Goal: Task Accomplishment & Management: Use online tool/utility

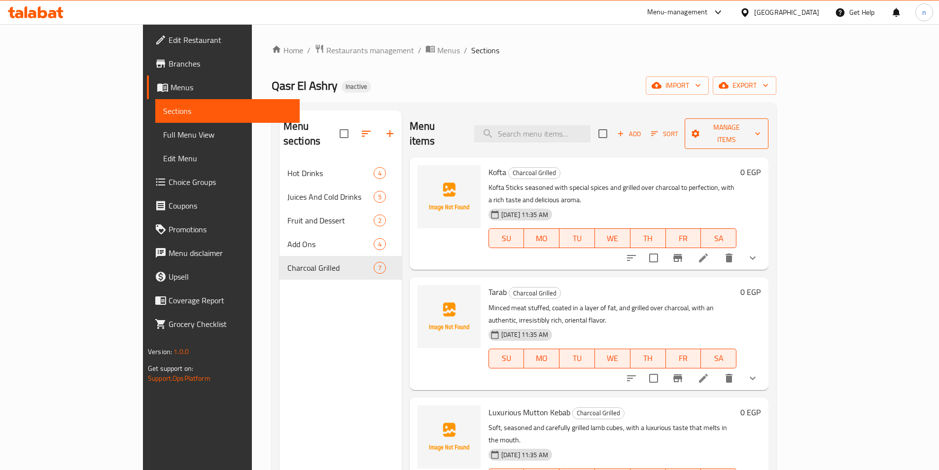
click at [761, 127] on span "Manage items" at bounding box center [727, 133] width 68 height 25
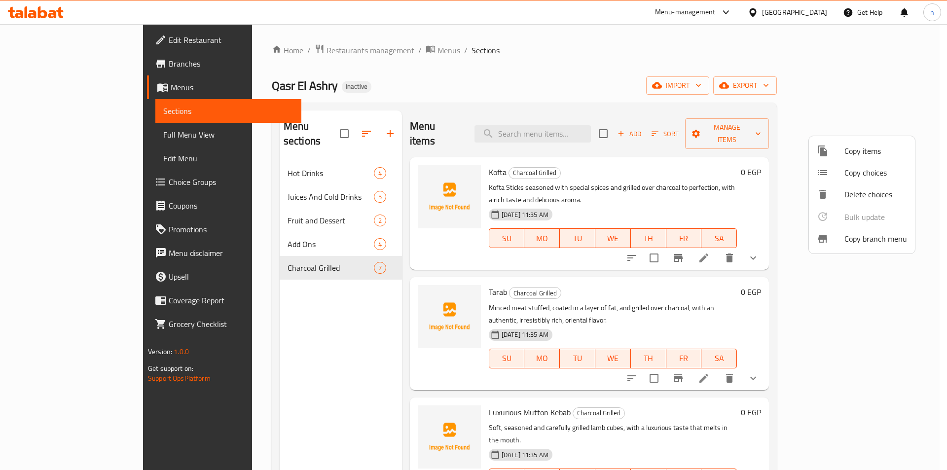
click at [867, 238] on span "Copy branch menu" at bounding box center [875, 239] width 63 height 12
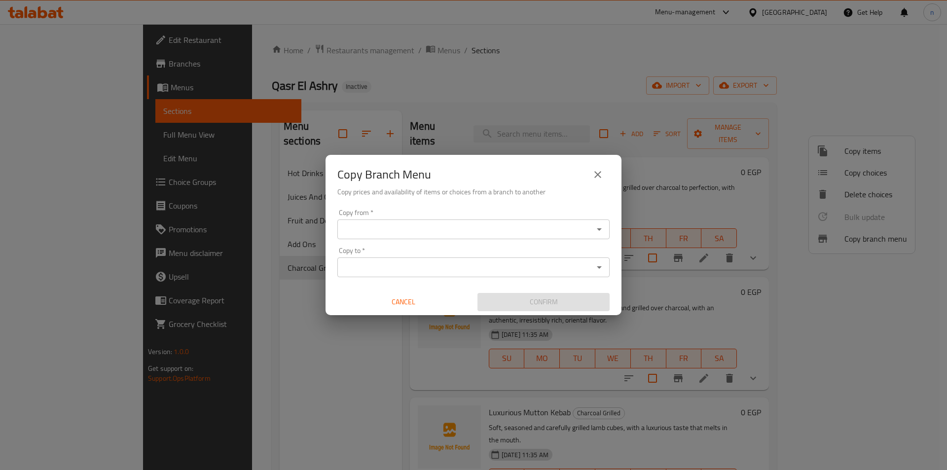
click at [600, 170] on icon "close" at bounding box center [598, 175] width 12 height 12
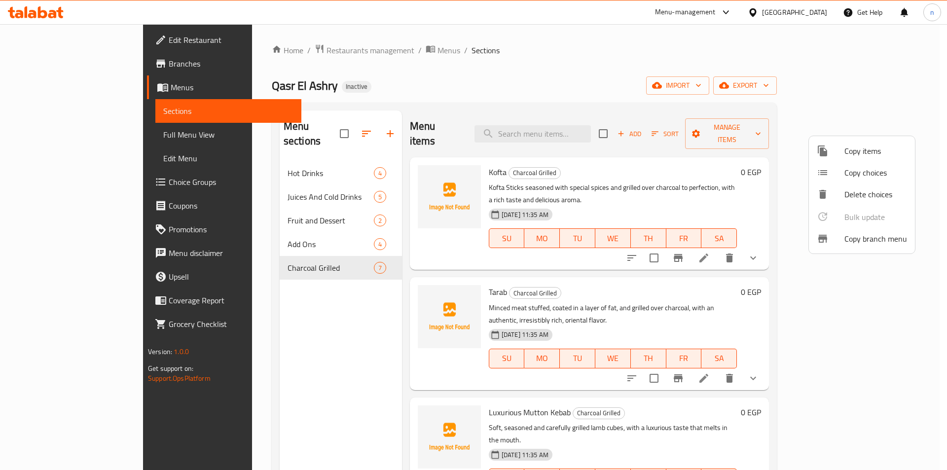
click at [823, 83] on div at bounding box center [473, 235] width 947 height 470
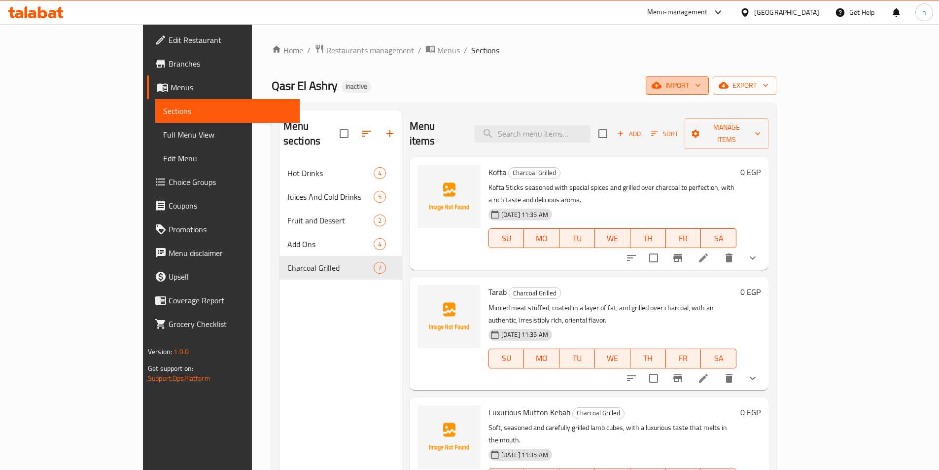
click at [701, 87] on span "import" at bounding box center [677, 85] width 47 height 12
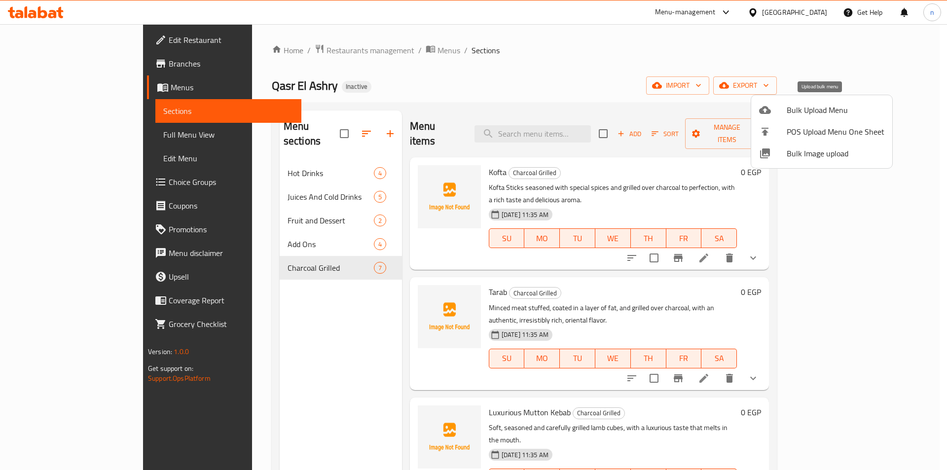
click at [812, 106] on span "Bulk Upload Menu" at bounding box center [835, 110] width 98 height 12
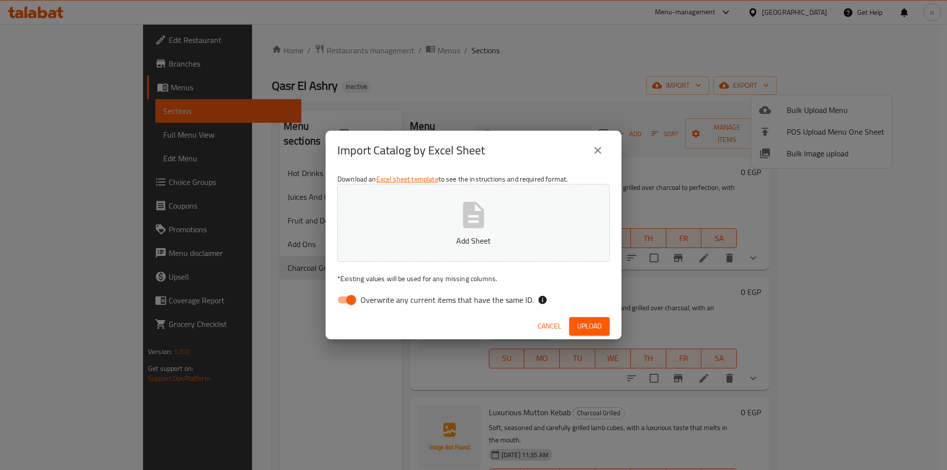
click at [345, 299] on input "Overwrite any current items that have the same ID." at bounding box center [351, 299] width 56 height 19
checkbox input "false"
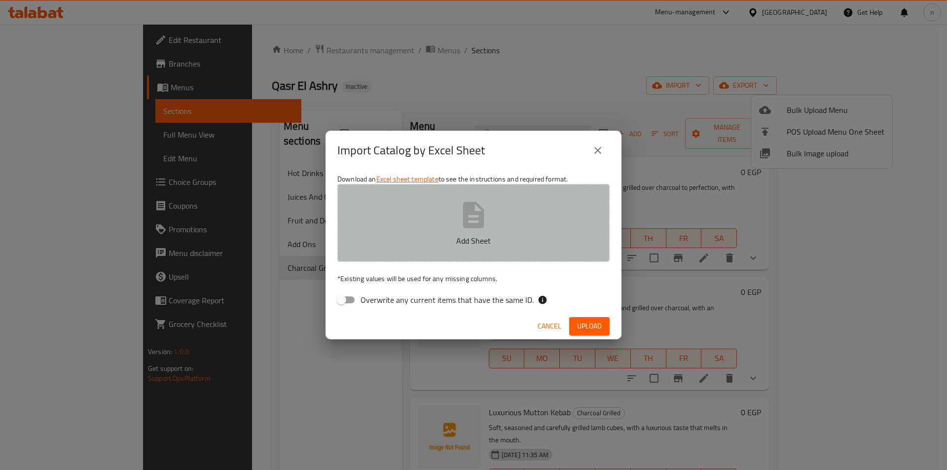
click at [432, 240] on p "Add Sheet" at bounding box center [474, 241] width 242 height 12
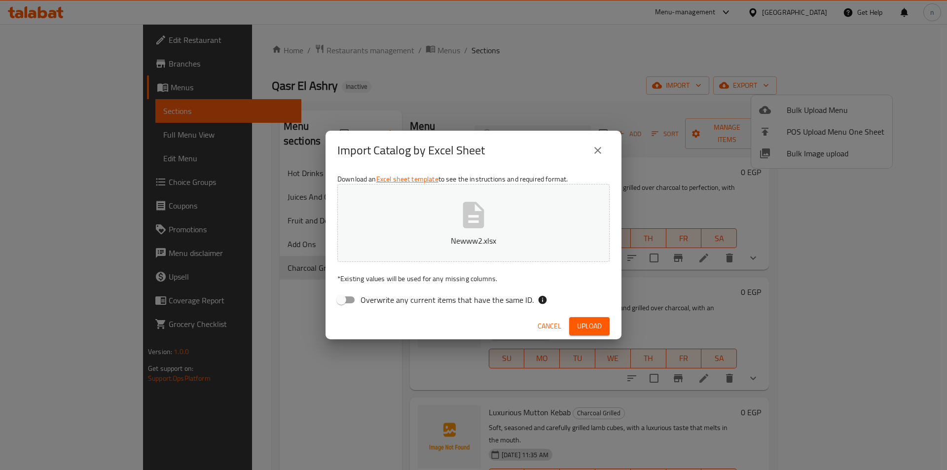
click at [580, 320] on span "Upload" at bounding box center [589, 326] width 25 height 12
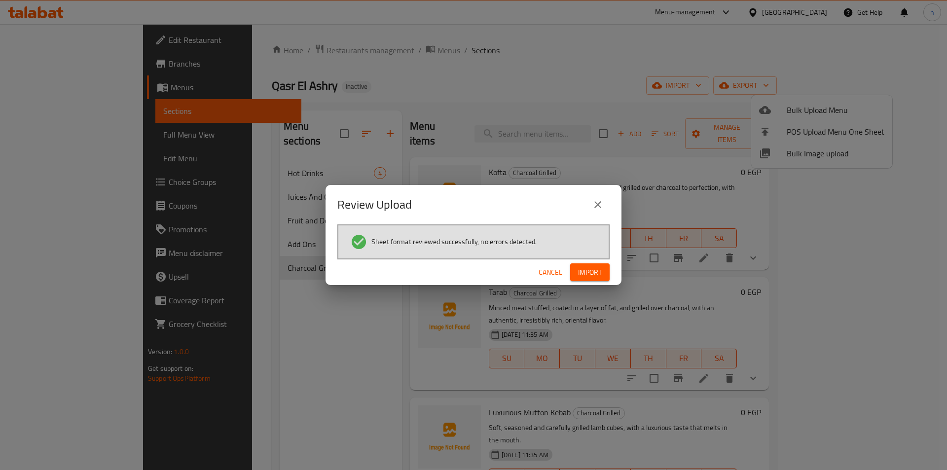
click at [591, 279] on button "Import" at bounding box center [589, 272] width 39 height 18
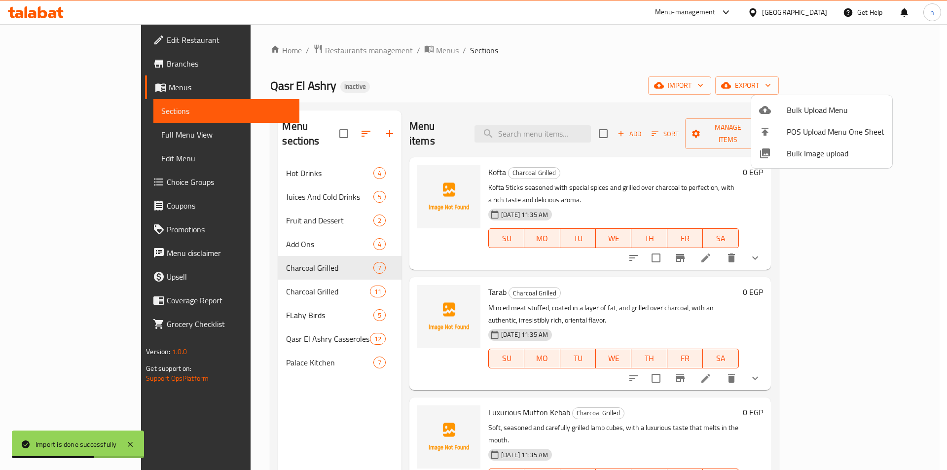
click at [59, 132] on div at bounding box center [473, 235] width 947 height 470
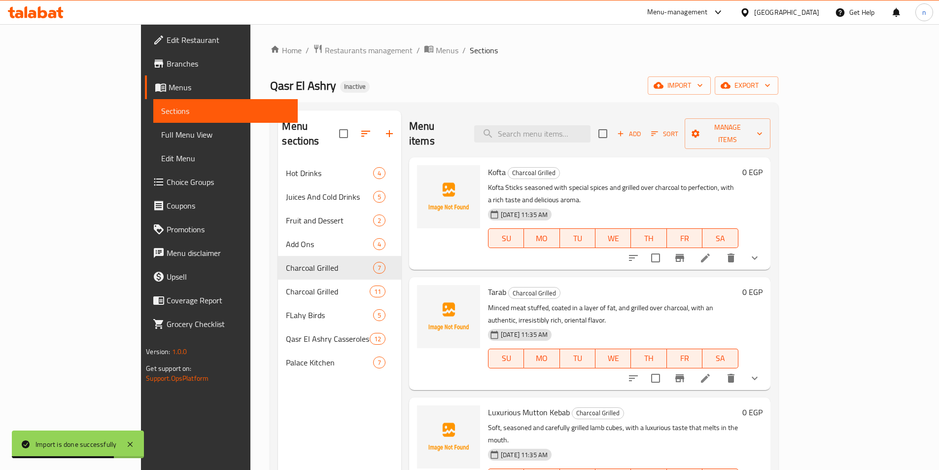
click at [161, 132] on span "Full Menu View" at bounding box center [225, 135] width 129 height 12
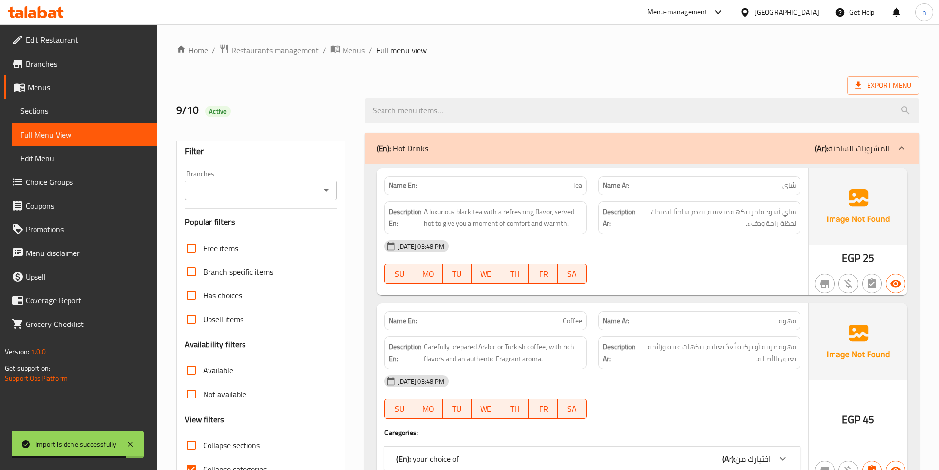
scroll to position [197, 0]
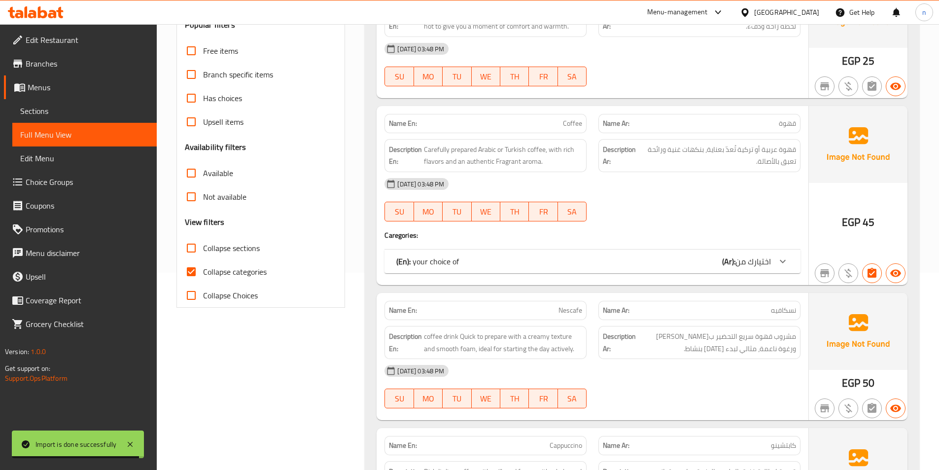
click at [195, 272] on input "Collapse categories" at bounding box center [191, 272] width 24 height 24
checkbox input "false"
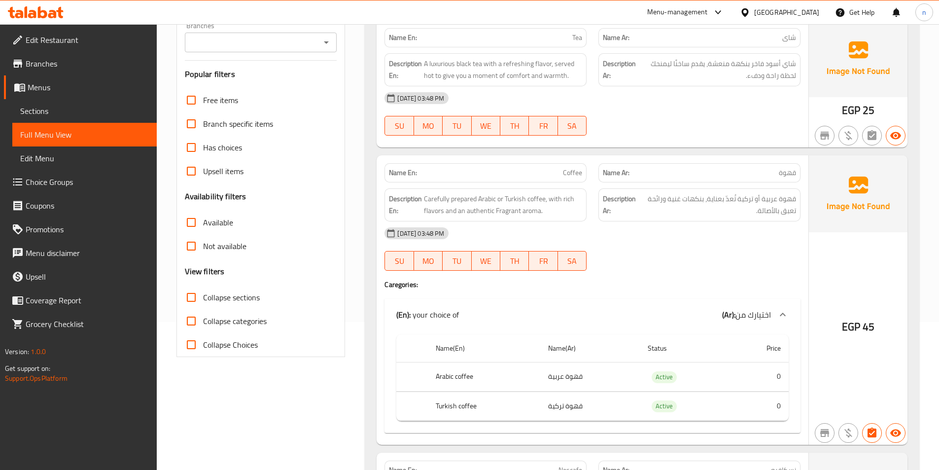
scroll to position [49, 0]
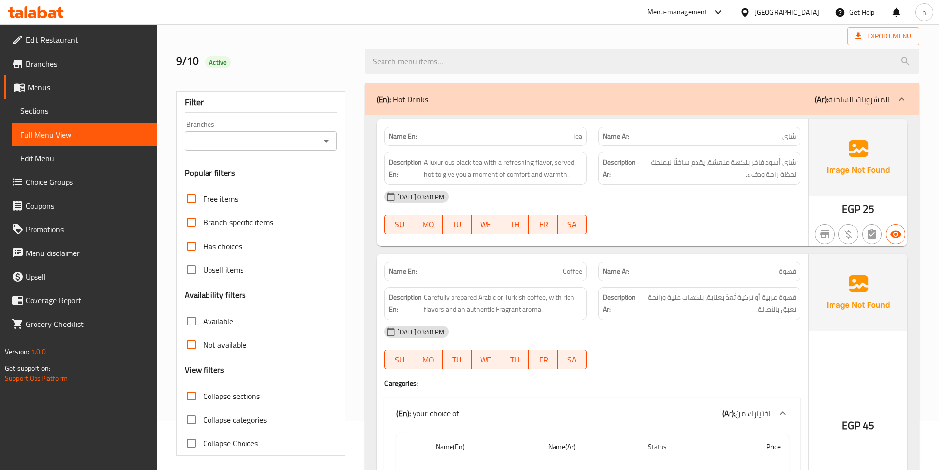
click at [194, 396] on input "Collapse sections" at bounding box center [191, 396] width 24 height 24
checkbox input "true"
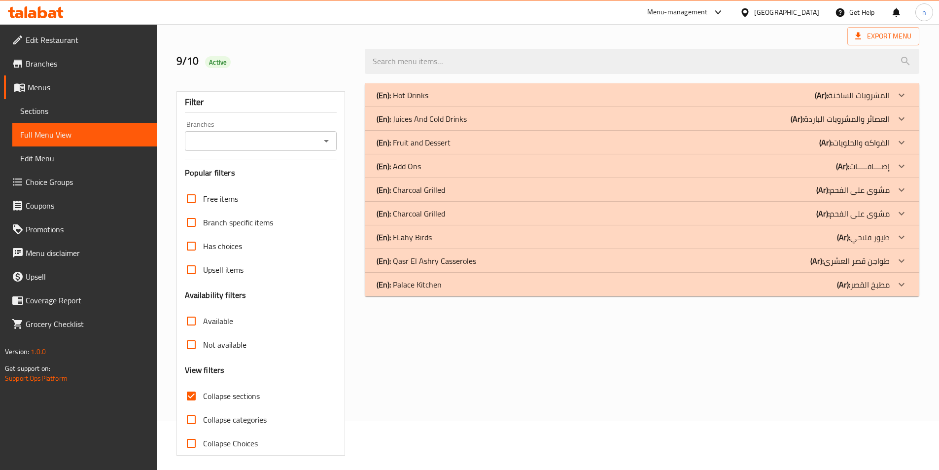
click at [852, 213] on p "(Ar): مشوى على الفحم" at bounding box center [853, 214] width 73 height 12
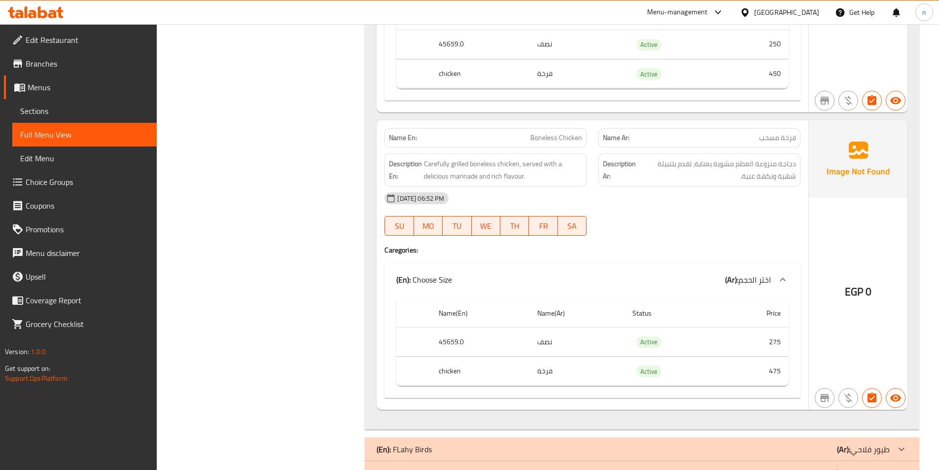
scroll to position [3434, 0]
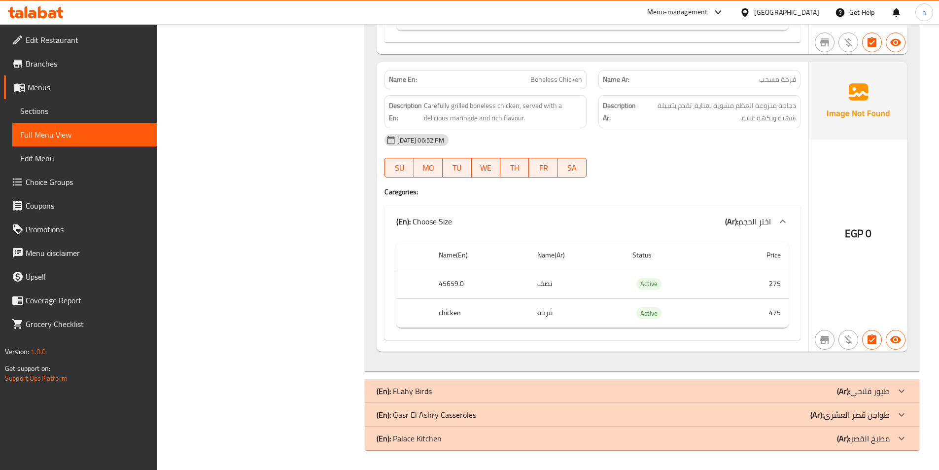
click at [748, 392] on div "(En): FLahy Birds (Ar): طيور فلاحي" at bounding box center [633, 391] width 513 height 12
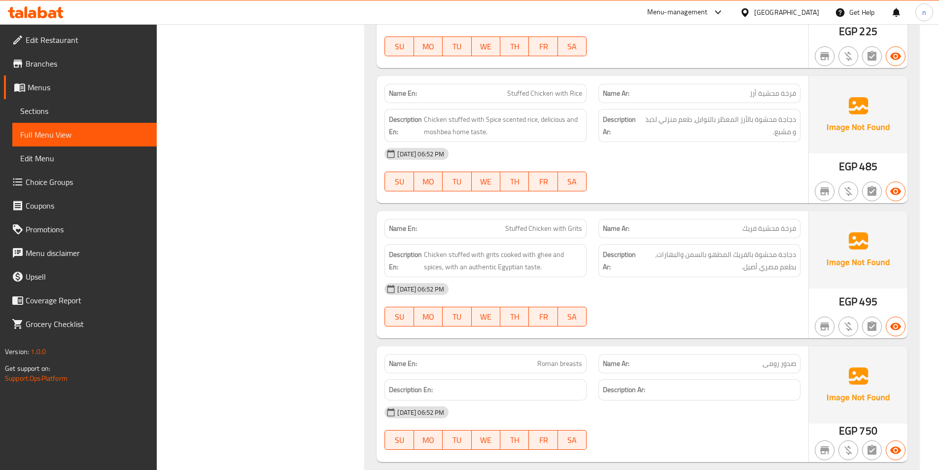
scroll to position [4130, 0]
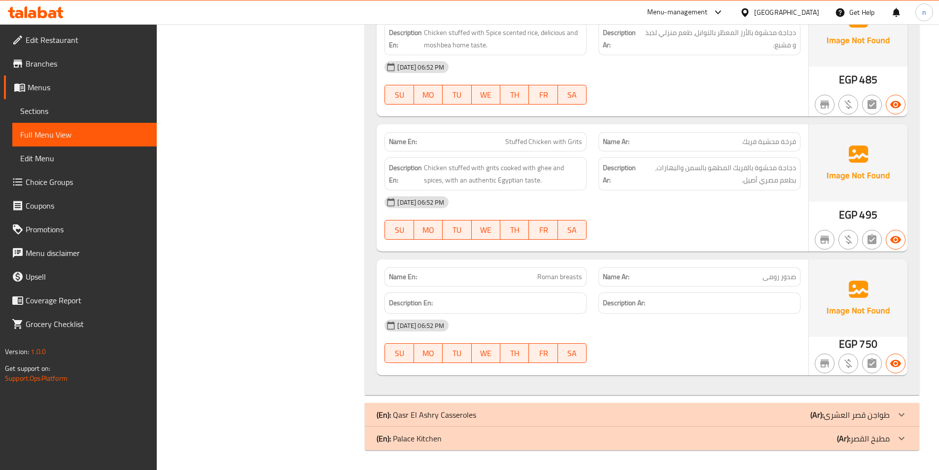
click at [812, 406] on div "(En): Qasr El Ashry Casseroles (Ar): طواجن قصر العشرى" at bounding box center [642, 415] width 555 height 24
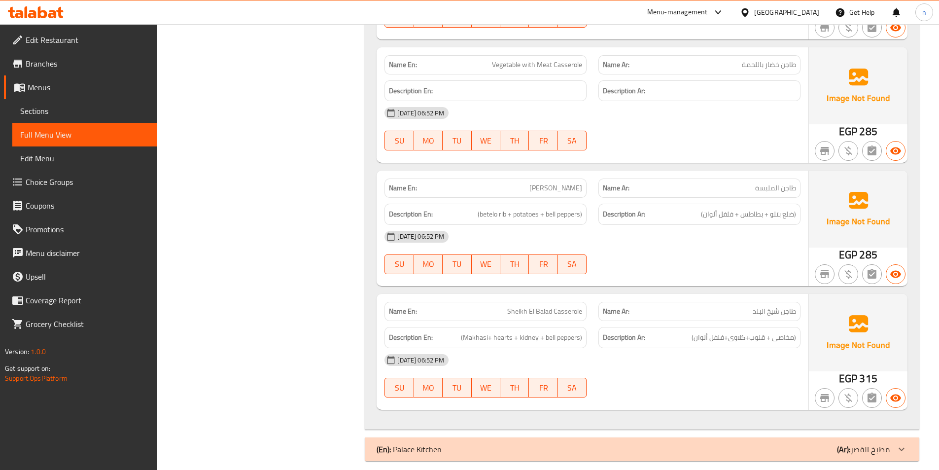
scroll to position [5844, 0]
click at [800, 443] on div "(En): Palace Kitchen (Ar): مطبخ القصر" at bounding box center [633, 449] width 513 height 12
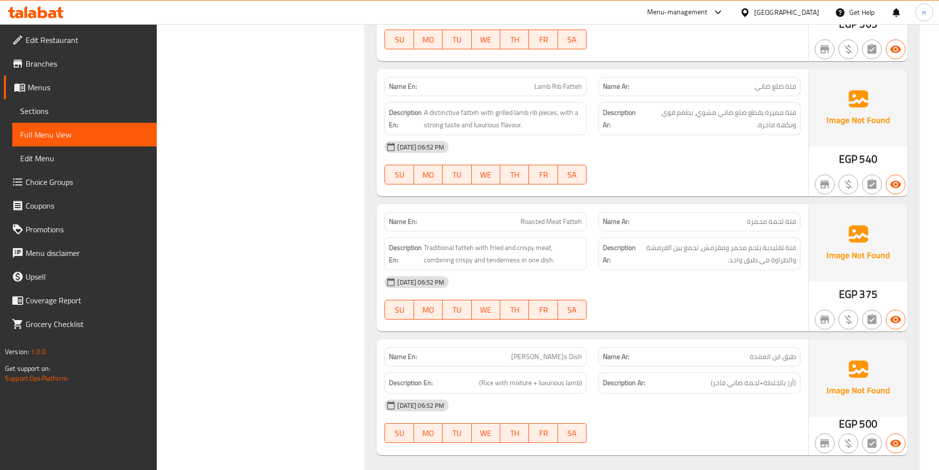
scroll to position [6802, 0]
